Goal: Transaction & Acquisition: Purchase product/service

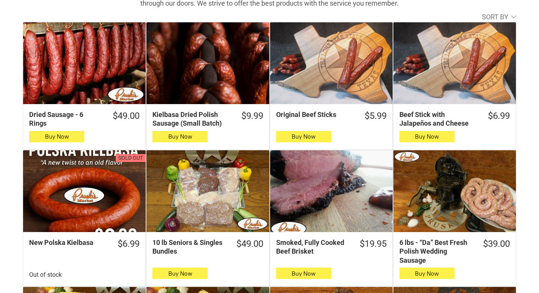
scroll to position [265, 0]
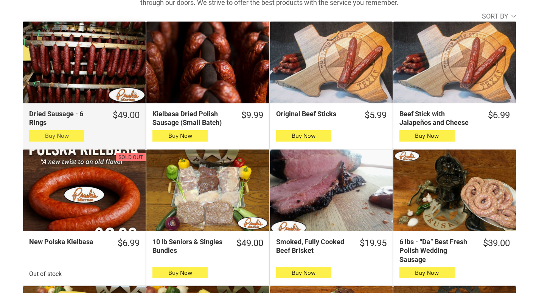
click at [41, 136] on button "Buy Now" at bounding box center [56, 135] width 55 height 11
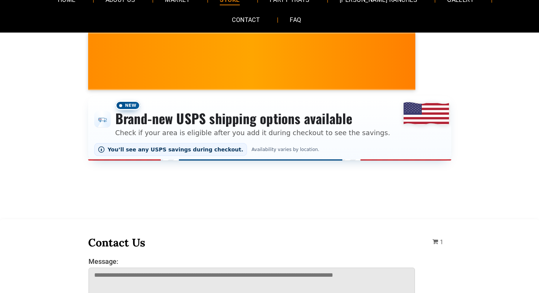
scroll to position [38, 0]
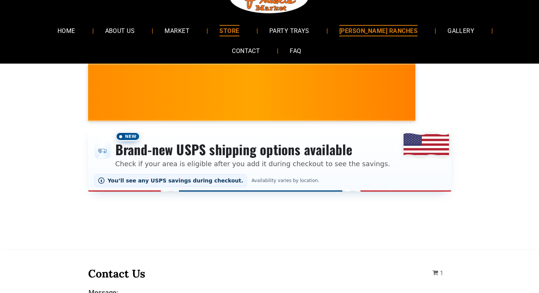
click at [339, 26] on span "[PERSON_NAME] RANCHES" at bounding box center [378, 30] width 78 height 11
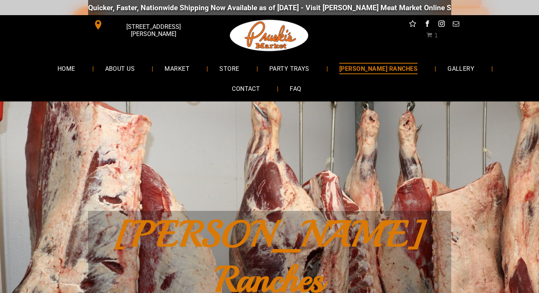
click at [328, 60] on link "[PERSON_NAME] RANCHES" at bounding box center [378, 68] width 101 height 20
drag, startPoint x: 230, startPoint y: 68, endPoint x: 248, endPoint y: 68, distance: 18.5
click at [209, 70] on link "STORE" at bounding box center [229, 68] width 42 height 20
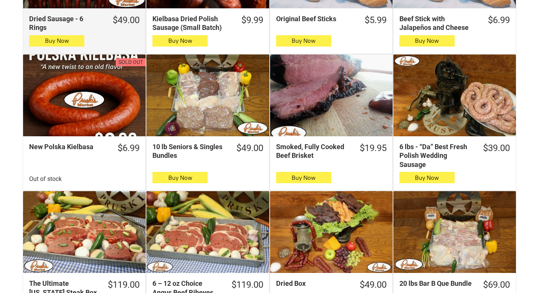
scroll to position [378, 0]
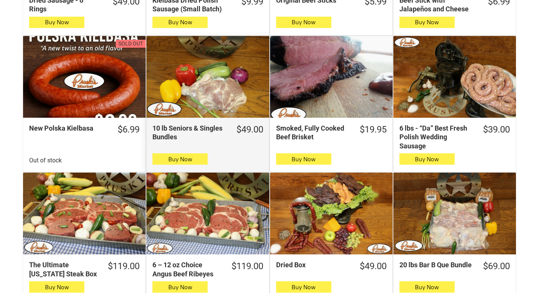
click at [245, 111] on div "10 lb Seniors & Singles Bundles" at bounding box center [207, 77] width 123 height 82
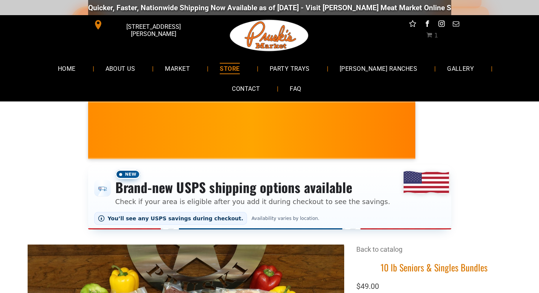
click at [2, 2] on div "Quicker, Faster, Nationwide Shipping Now Available as of [DATE] - Visit [PERSON…" at bounding box center [269, 7] width 539 height 15
